Goal: Task Accomplishment & Management: Manage account settings

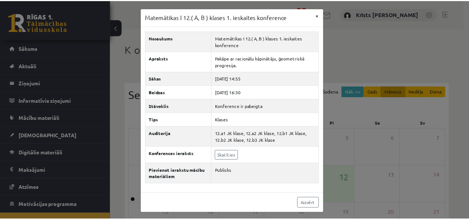
scroll to position [27, 0]
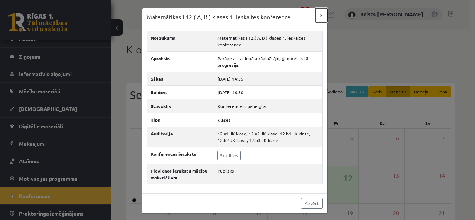
click at [319, 14] on button "×" at bounding box center [321, 15] width 12 height 14
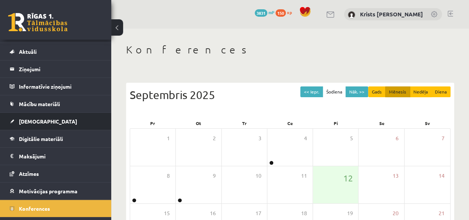
scroll to position [0, 0]
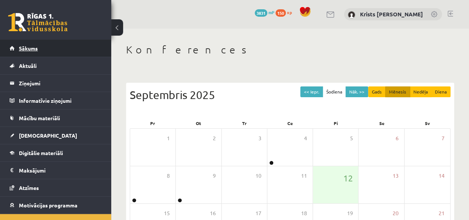
click at [34, 46] on span "Sākums" at bounding box center [28, 48] width 19 height 7
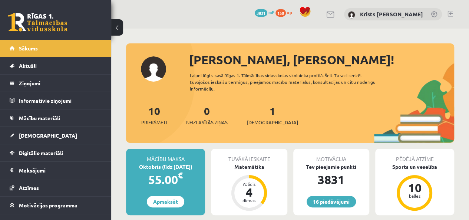
click at [451, 13] on link at bounding box center [451, 14] width 6 height 6
